Goal: Transaction & Acquisition: Book appointment/travel/reservation

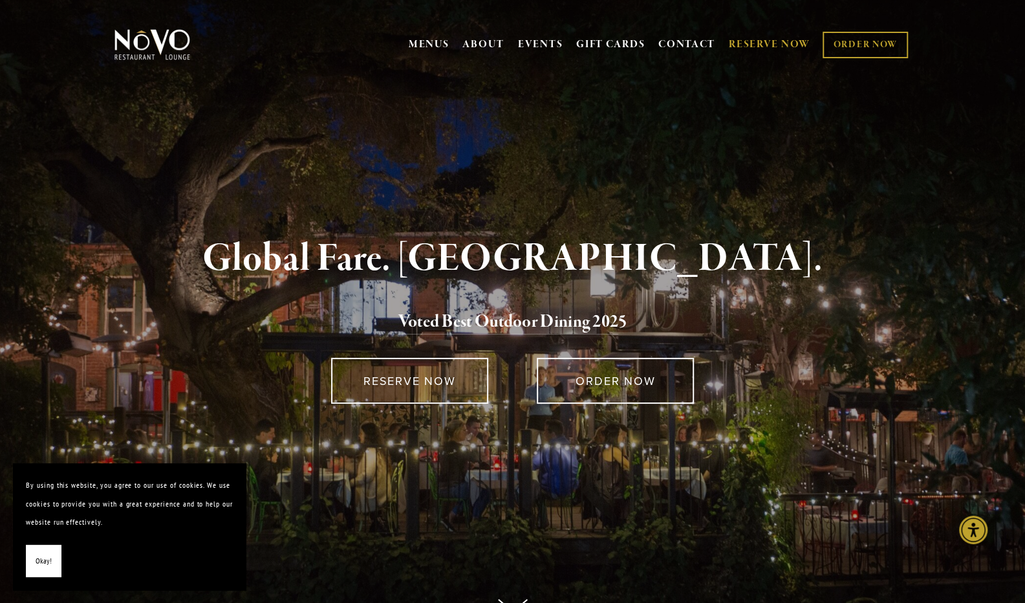
click at [797, 49] on link "RESERVE NOW" at bounding box center [770, 44] width 82 height 25
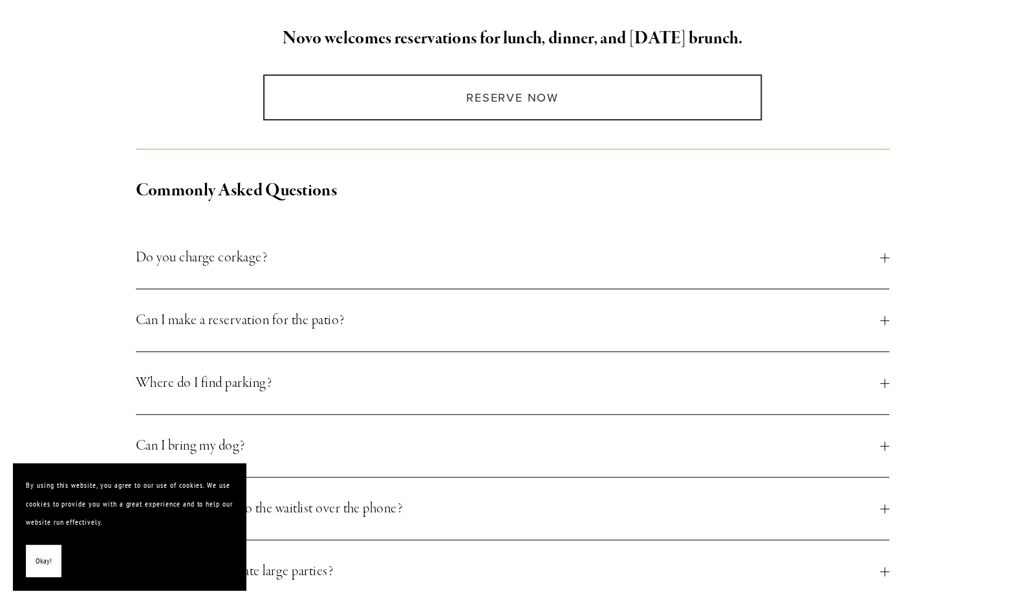
scroll to position [388, 0]
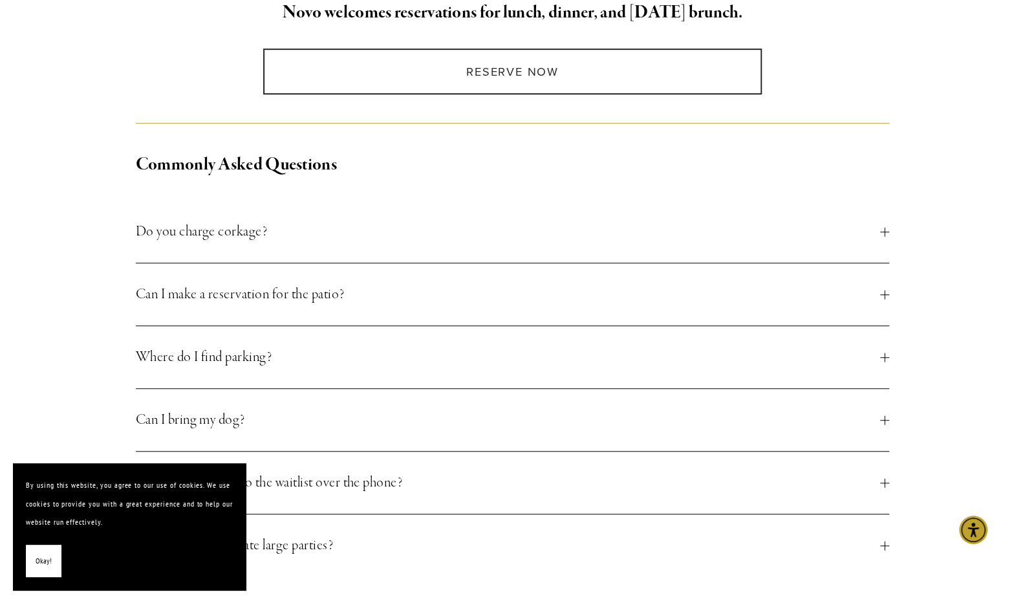
click at [38, 560] on span "Okay!" at bounding box center [44, 561] width 16 height 19
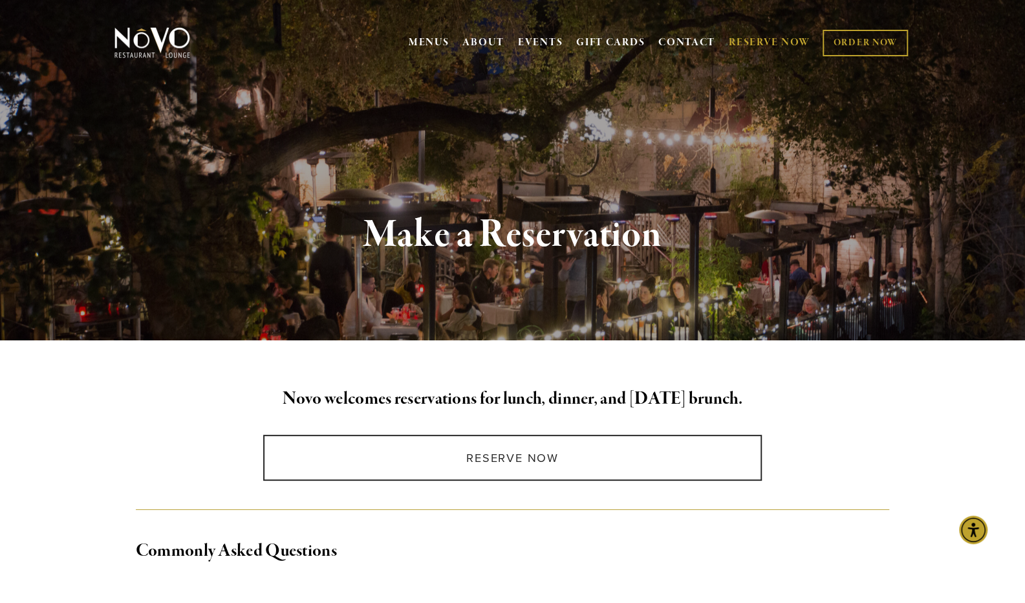
scroll to position [0, 0]
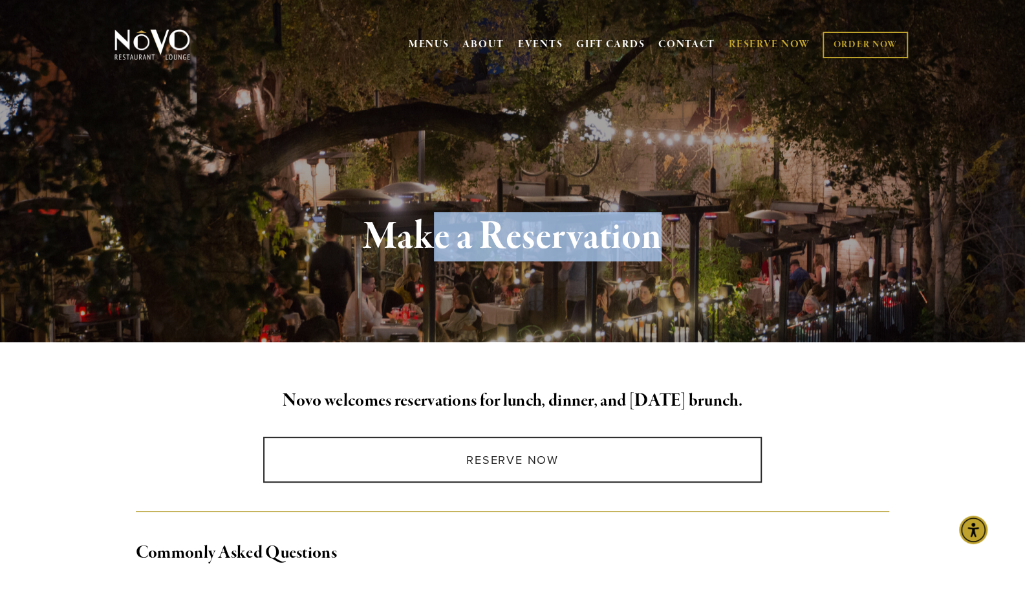
drag, startPoint x: 674, startPoint y: 237, endPoint x: 435, endPoint y: 236, distance: 239.4
click at [435, 236] on h1 "Make a Reservation" at bounding box center [513, 237] width 754 height 42
click at [435, 236] on strong "Make a Reservation" at bounding box center [513, 236] width 298 height 49
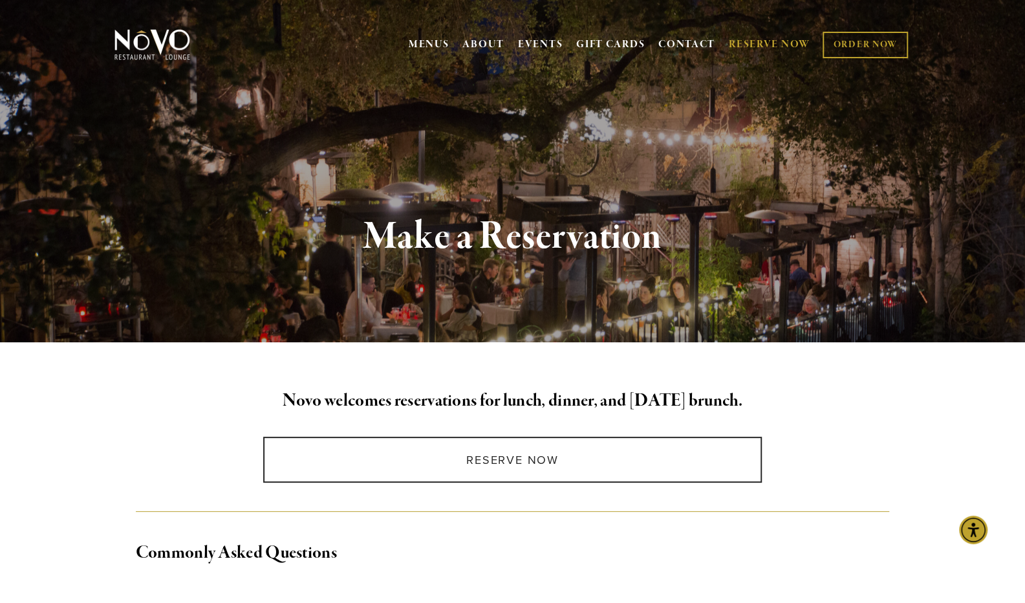
click at [618, 222] on strong "Make a Reservation" at bounding box center [513, 236] width 298 height 49
click at [662, 236] on strong "Make a Reservation" at bounding box center [513, 236] width 298 height 49
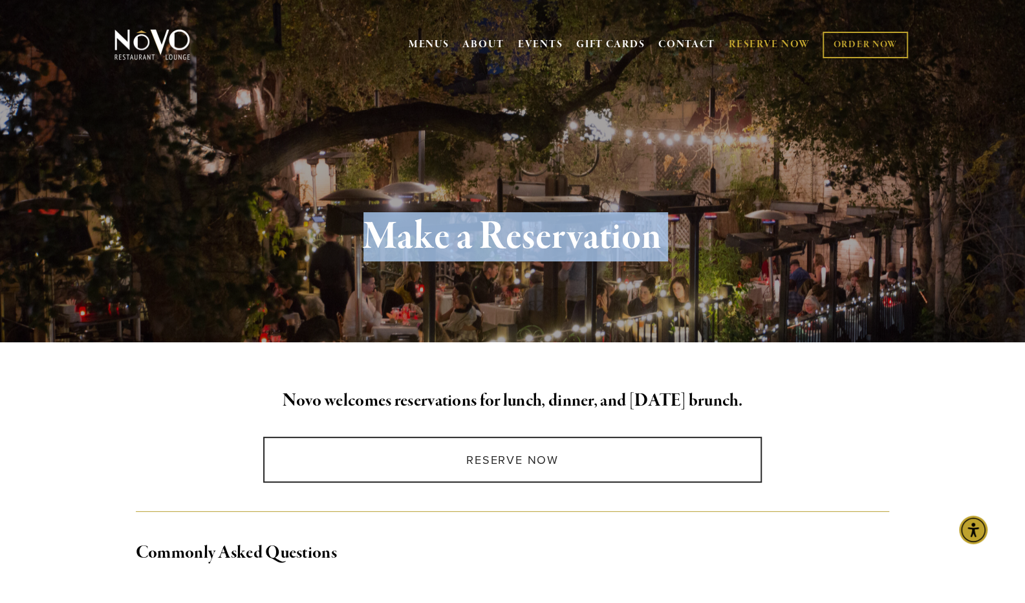
drag, startPoint x: 662, startPoint y: 236, endPoint x: 365, endPoint y: 251, distance: 297.3
click at [365, 251] on strong "Make a Reservation" at bounding box center [513, 236] width 298 height 49
click at [366, 250] on strong "Make a Reservation" at bounding box center [513, 236] width 298 height 49
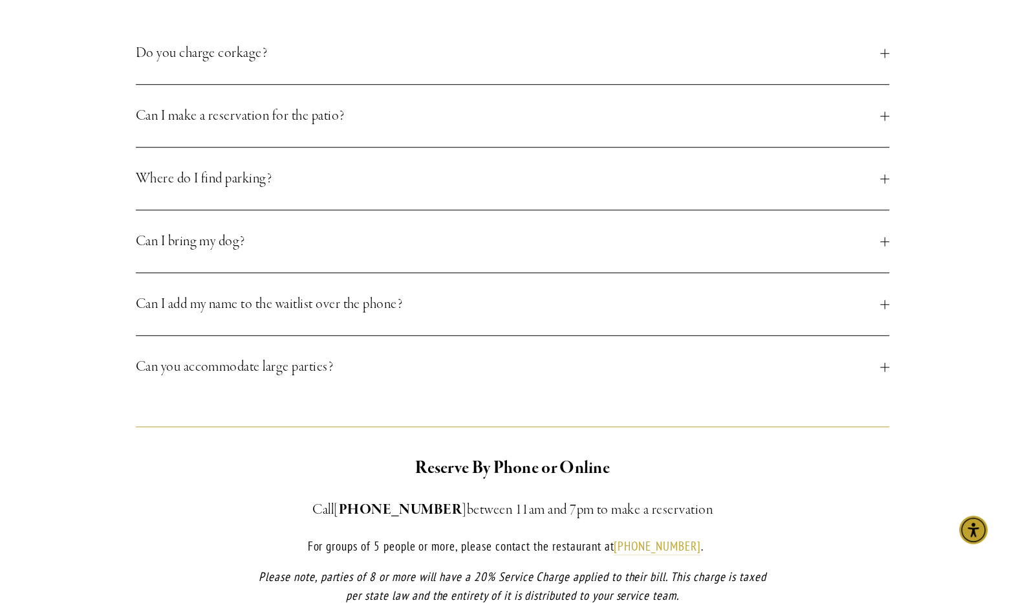
scroll to position [582, 0]
